Goal: Task Accomplishment & Management: Complete application form

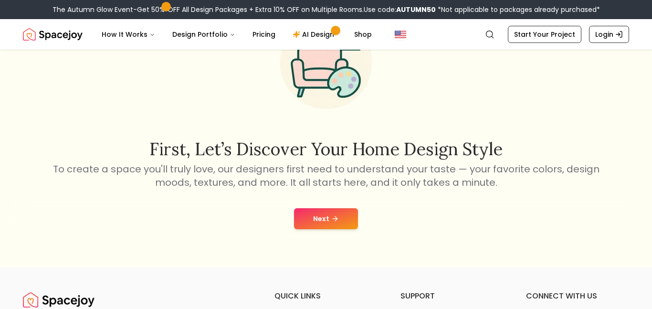
click at [338, 217] on icon at bounding box center [335, 219] width 8 height 8
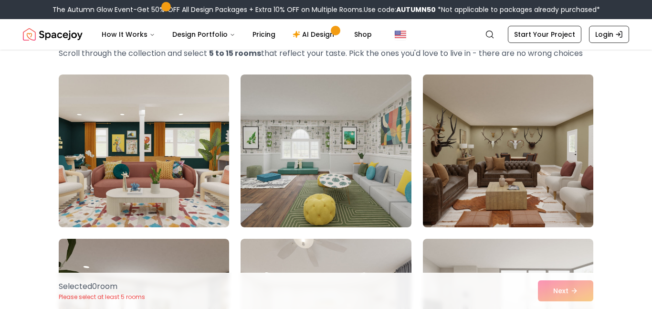
scroll to position [78, 0]
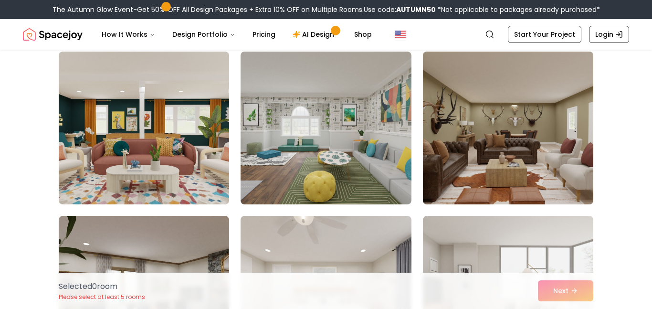
click at [483, 159] on img at bounding box center [508, 128] width 179 height 160
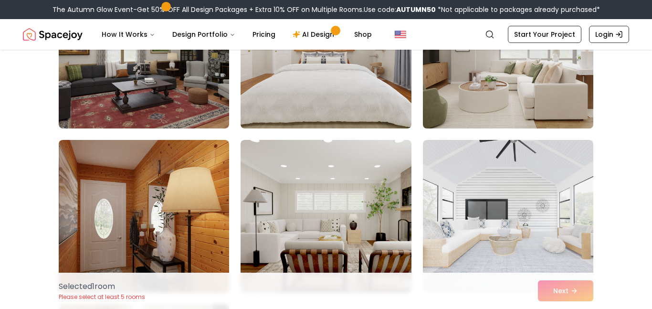
scroll to position [392, 0]
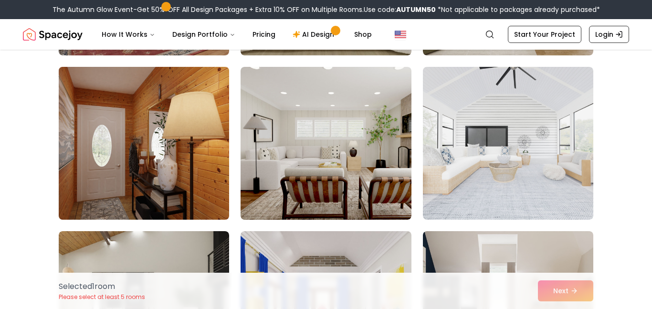
click at [199, 139] on img at bounding box center [143, 143] width 179 height 160
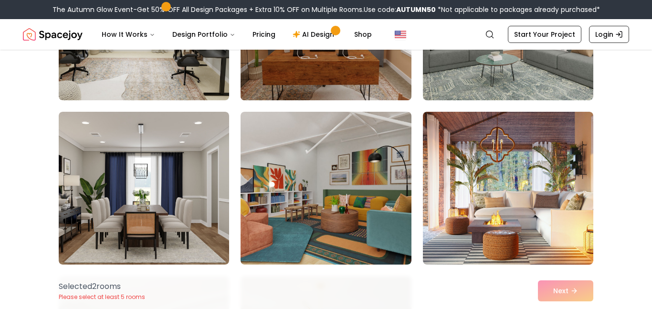
scroll to position [861, 0]
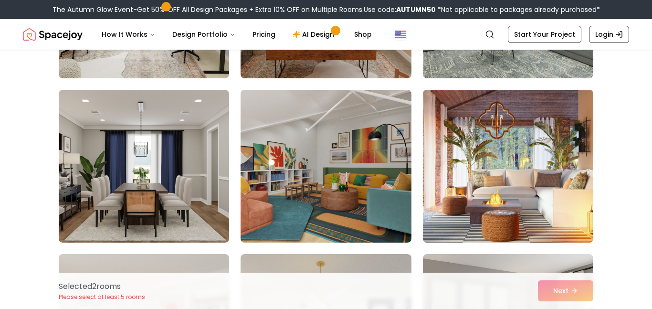
click at [520, 154] on img at bounding box center [508, 166] width 179 height 160
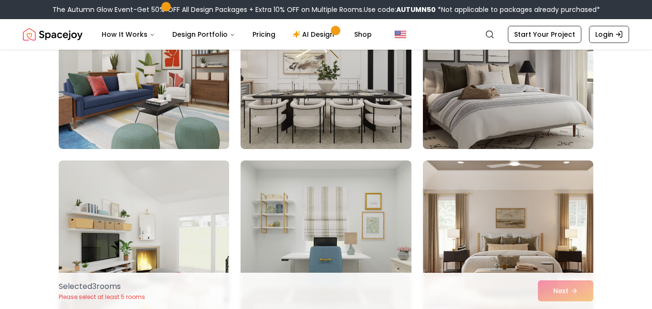
scroll to position [1096, 0]
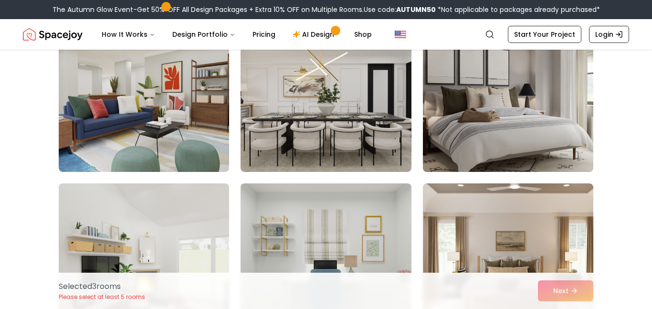
click at [489, 128] on img at bounding box center [508, 95] width 179 height 160
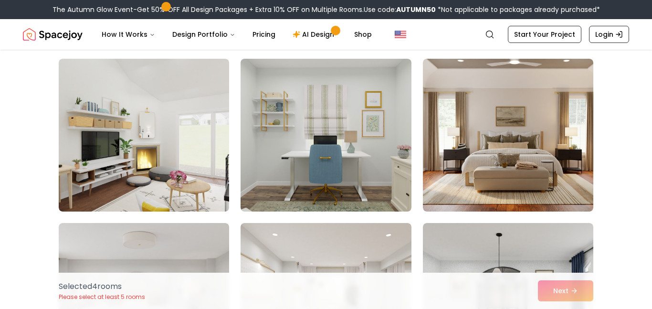
scroll to position [1253, 0]
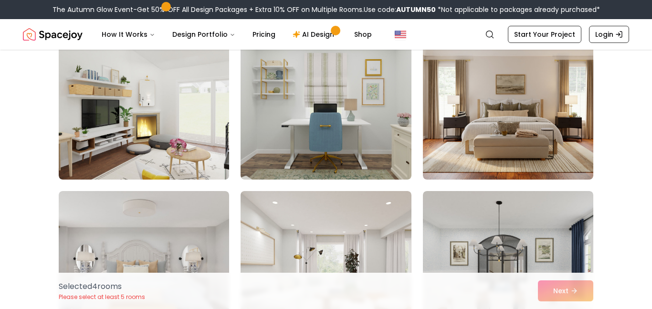
click at [489, 128] on img at bounding box center [508, 103] width 170 height 153
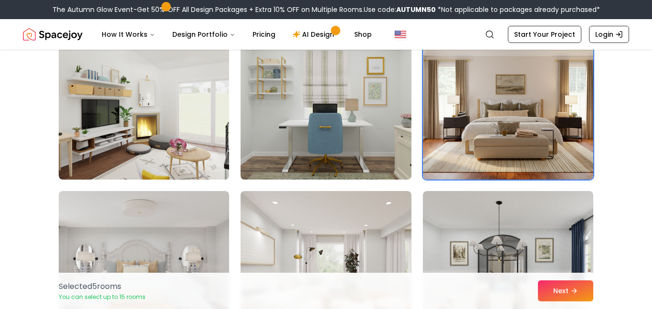
click at [356, 114] on img at bounding box center [325, 103] width 179 height 160
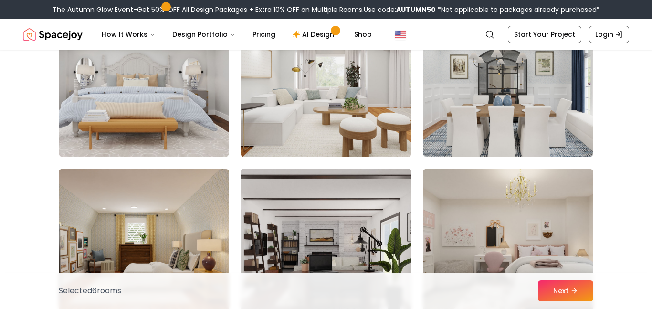
scroll to position [1410, 0]
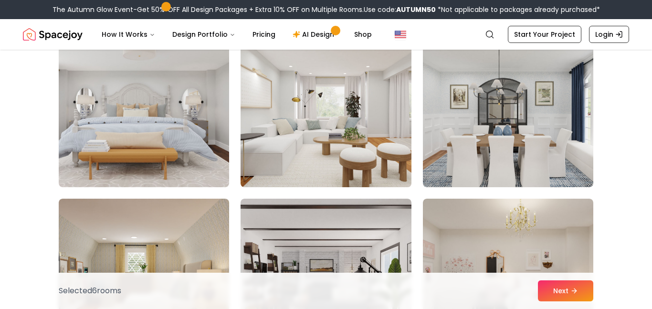
click at [367, 113] on img at bounding box center [325, 111] width 179 height 160
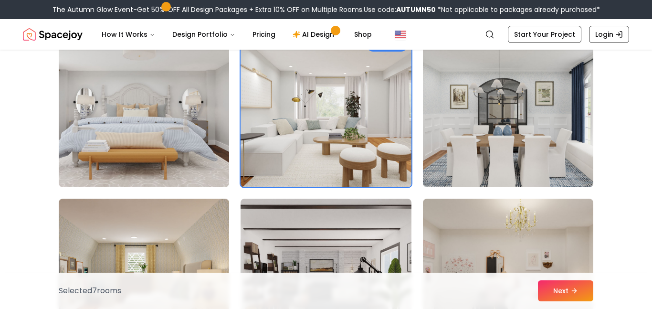
scroll to position [1566, 0]
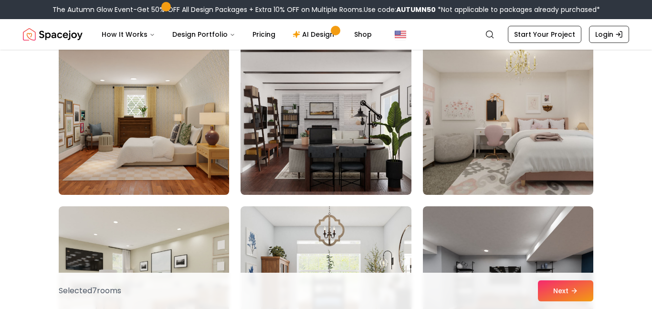
click at [134, 99] on img at bounding box center [143, 118] width 179 height 160
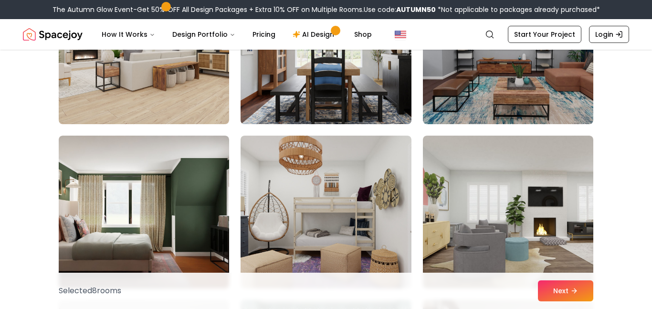
scroll to position [1723, 0]
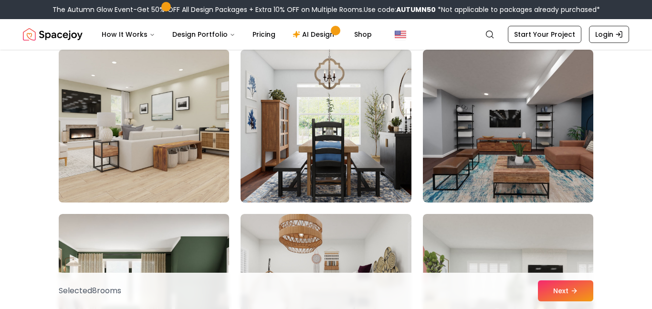
click at [199, 121] on img at bounding box center [143, 126] width 179 height 160
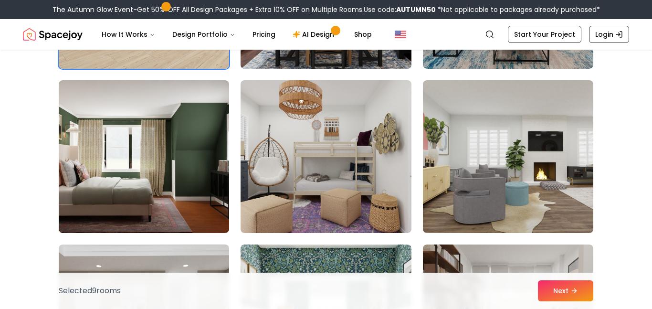
scroll to position [1880, 0]
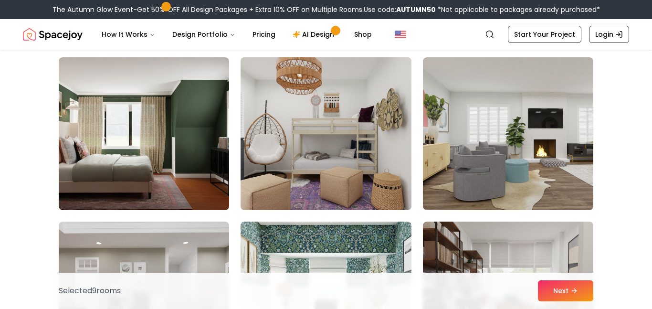
click at [293, 114] on img at bounding box center [325, 133] width 179 height 160
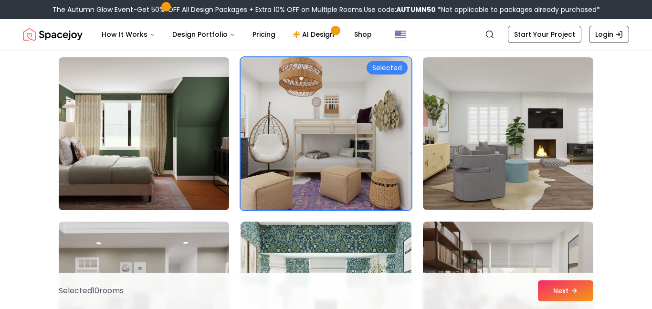
click at [185, 120] on img at bounding box center [143, 133] width 179 height 160
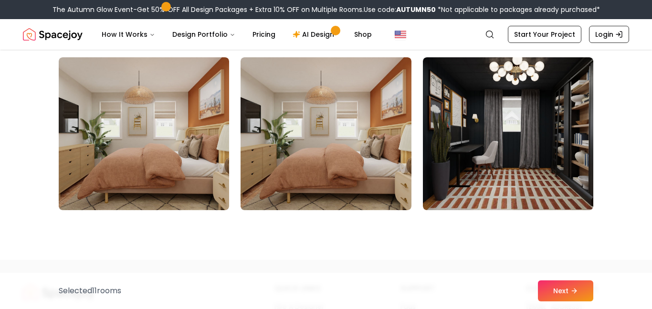
scroll to position [3211, 0]
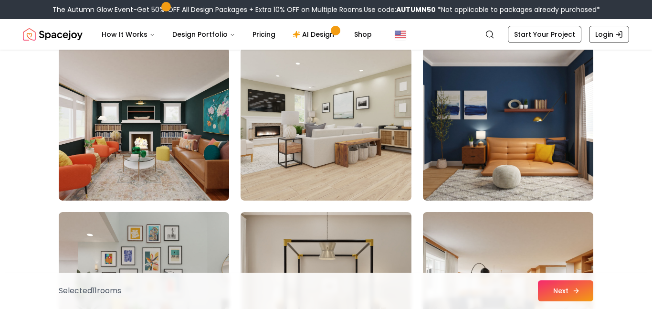
click at [592, 293] on button "Next" at bounding box center [565, 290] width 55 height 21
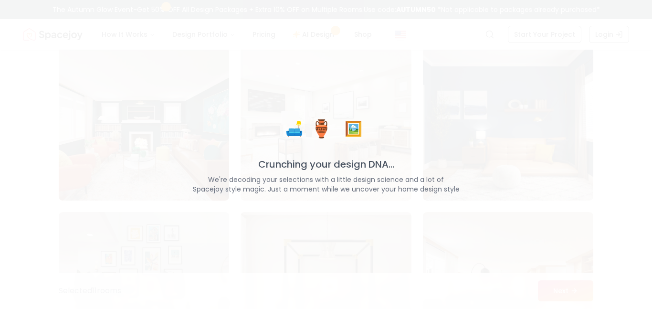
scroll to position [3368, 0]
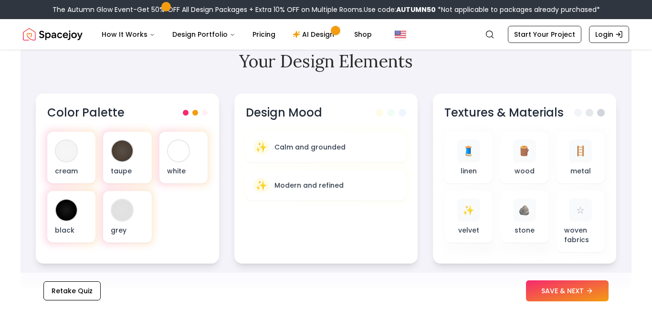
scroll to position [332, 0]
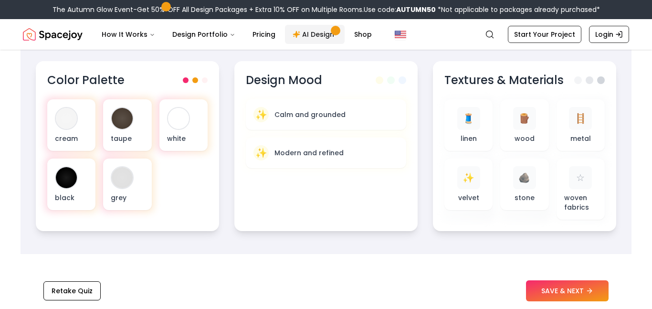
click at [302, 30] on link "AI Design" at bounding box center [315, 34] width 60 height 19
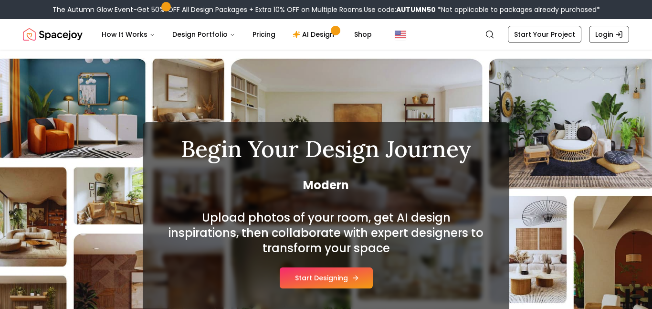
click at [298, 283] on button "Start Designing" at bounding box center [326, 277] width 93 height 21
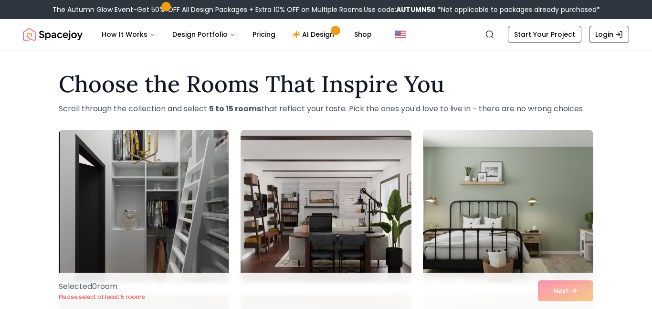
scroll to position [78, 0]
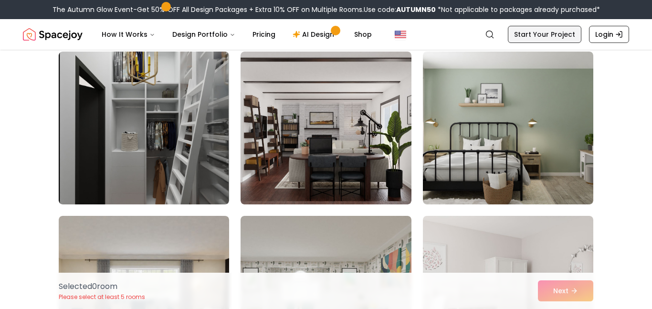
click at [556, 34] on link "Start Your Project" at bounding box center [545, 34] width 74 height 17
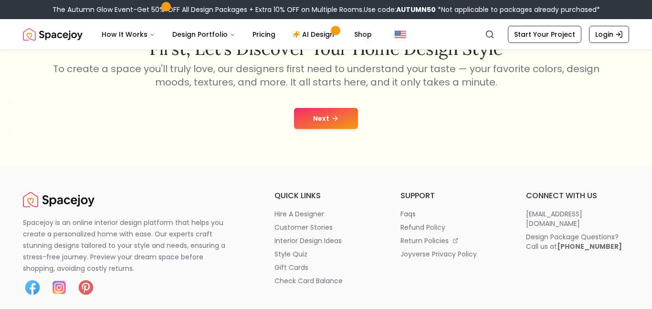
scroll to position [157, 0]
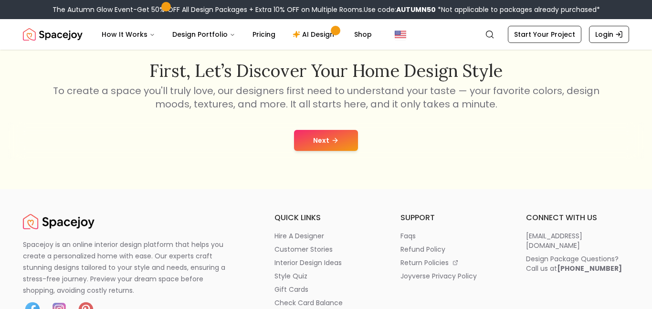
click at [335, 138] on icon at bounding box center [336, 140] width 2 height 4
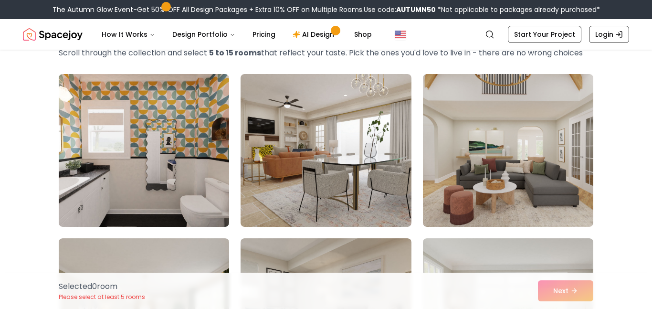
scroll to position [157, 0]
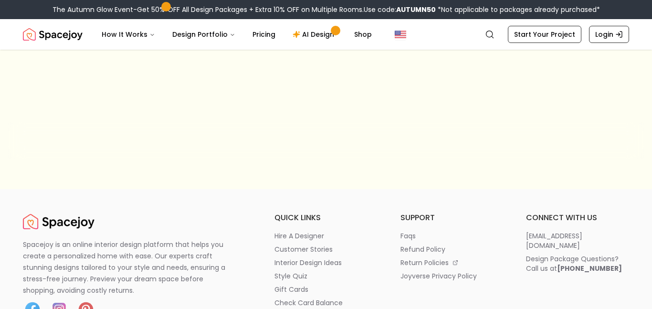
scroll to position [141, 0]
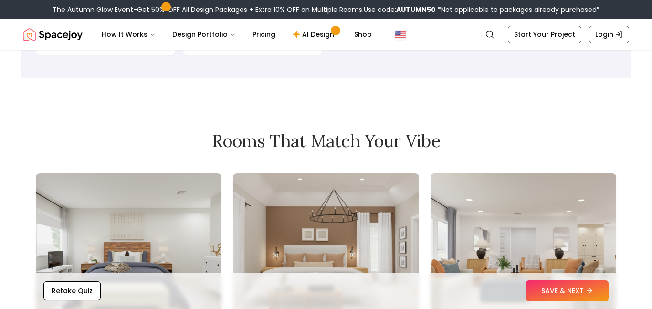
scroll to position [1037, 0]
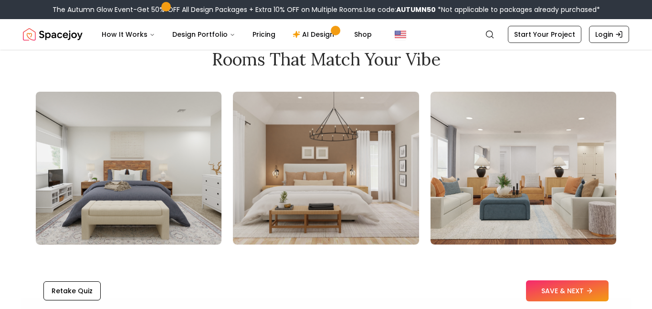
click at [562, 292] on button "SAVE & NEXT" at bounding box center [567, 290] width 83 height 21
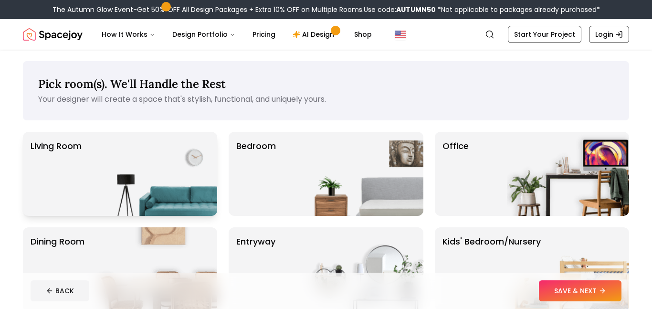
click at [171, 166] on img at bounding box center [156, 174] width 122 height 84
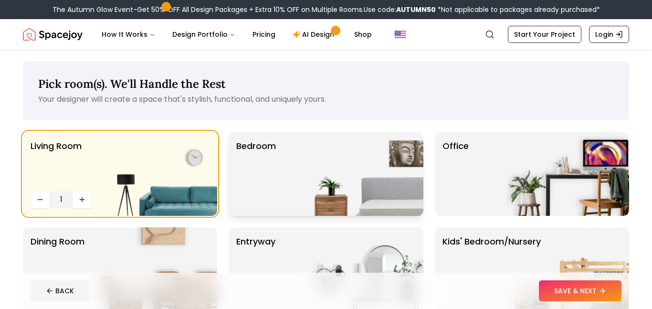
click at [291, 161] on div "Bedroom" at bounding box center [326, 174] width 194 height 84
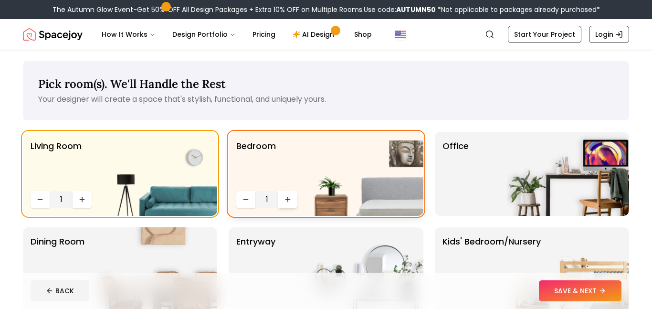
click at [288, 200] on icon "Increase quantity" at bounding box center [288, 200] width 8 height 8
click at [469, 189] on div "Office" at bounding box center [532, 174] width 194 height 84
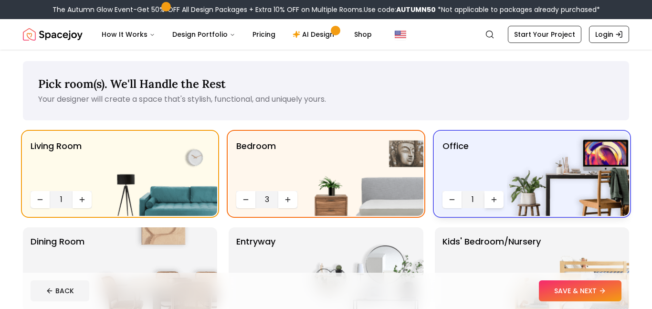
click at [499, 200] on button "Increase quantity" at bounding box center [494, 199] width 19 height 17
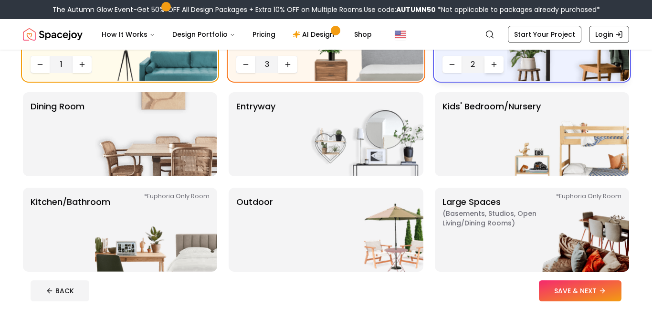
scroll to position [157, 0]
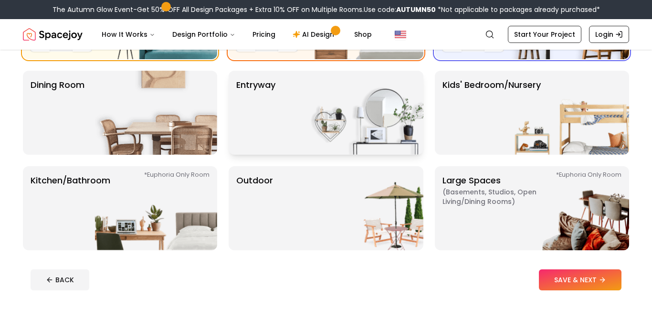
click at [366, 135] on img at bounding box center [362, 113] width 122 height 84
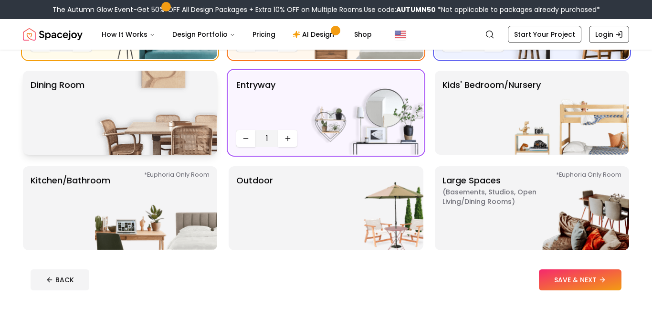
click at [157, 125] on img at bounding box center [156, 113] width 122 height 84
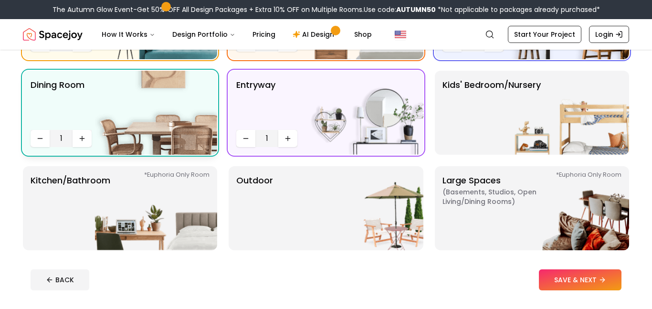
scroll to position [235, 0]
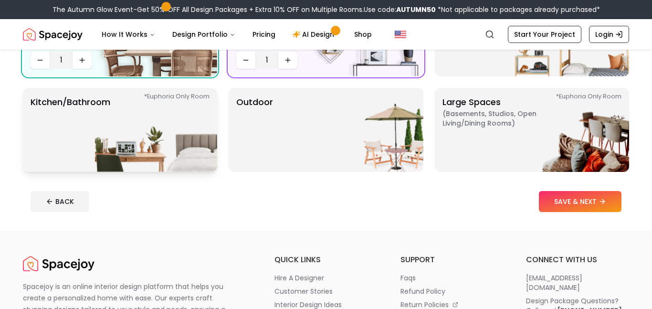
click at [178, 130] on img at bounding box center [156, 130] width 122 height 84
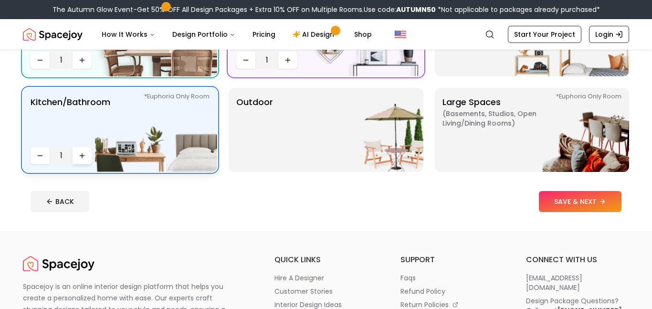
click at [85, 154] on icon "Increase quantity" at bounding box center [82, 156] width 8 height 8
click at [524, 124] on img at bounding box center [568, 130] width 122 height 84
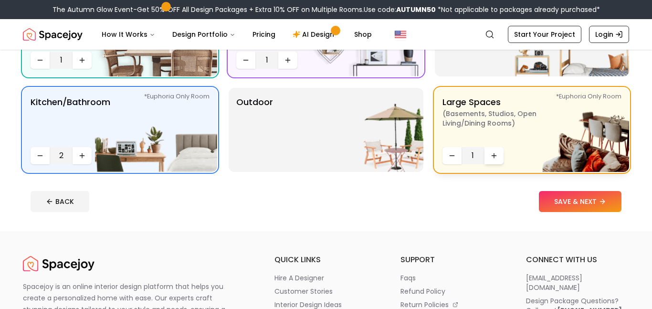
click at [495, 156] on icon "Increase quantity" at bounding box center [494, 156] width 4 height 0
click at [448, 155] on icon "Decrease quantity" at bounding box center [452, 156] width 8 height 8
click at [382, 145] on img at bounding box center [362, 130] width 122 height 84
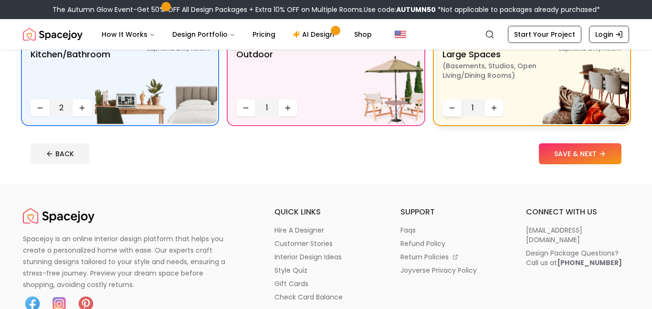
scroll to position [313, 0]
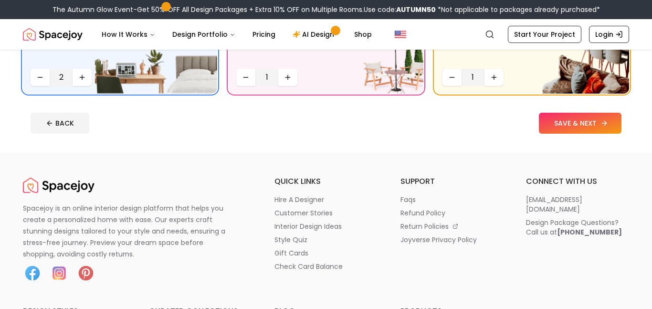
click at [558, 129] on button "SAVE & NEXT" at bounding box center [580, 123] width 83 height 21
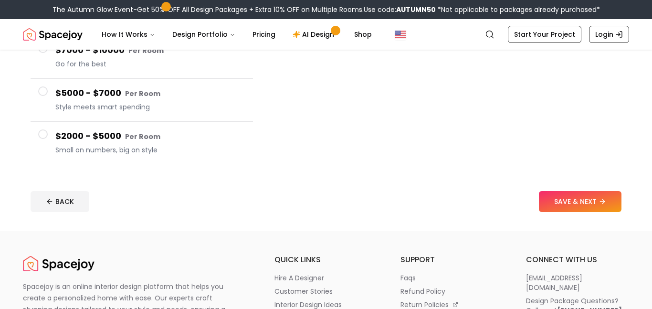
scroll to position [235, 0]
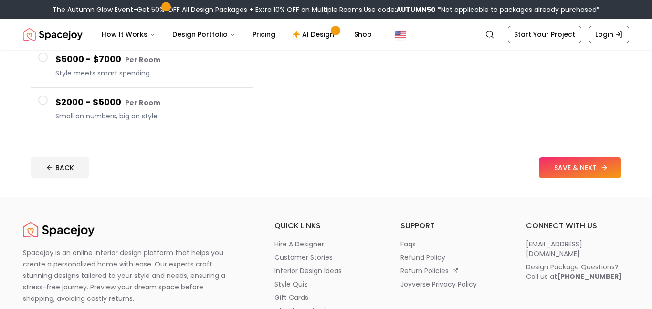
click at [590, 174] on button "SAVE & NEXT" at bounding box center [580, 167] width 83 height 21
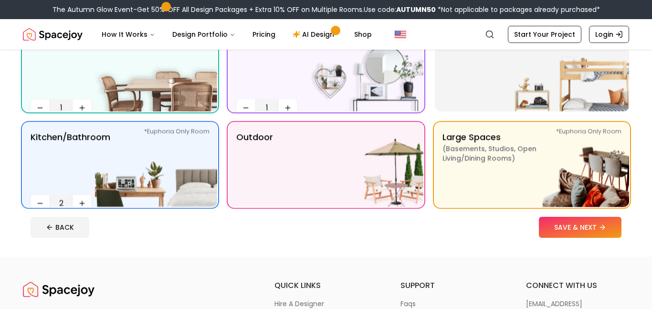
scroll to position [235, 0]
